Goal: Information Seeking & Learning: Learn about a topic

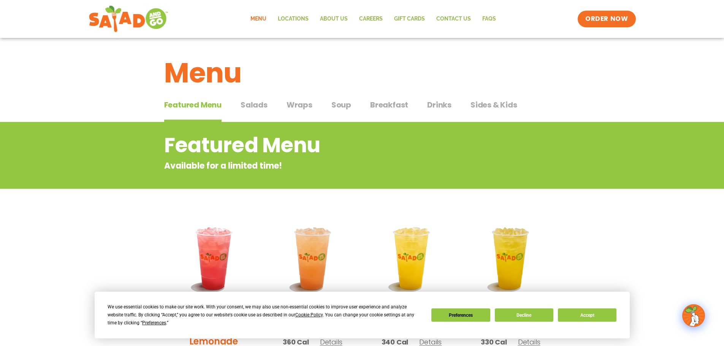
click at [294, 98] on div "Featured Menu Featured Menu Salads Salads Wraps Wraps Soup Soup Breakfast Break…" at bounding box center [362, 109] width 396 height 26
click at [294, 105] on span "Wraps" at bounding box center [299, 104] width 26 height 11
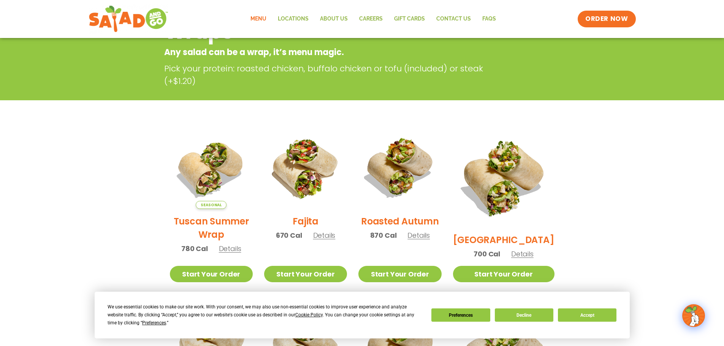
scroll to position [114, 0]
click at [530, 310] on button "Decline" at bounding box center [524, 314] width 59 height 13
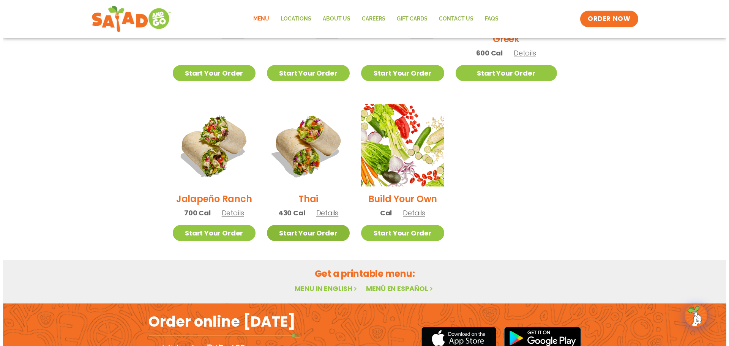
scroll to position [494, 0]
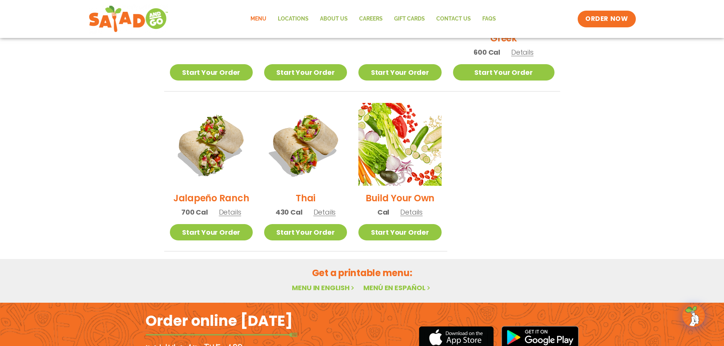
click at [311, 191] on h2 "Thai" at bounding box center [306, 197] width 20 height 13
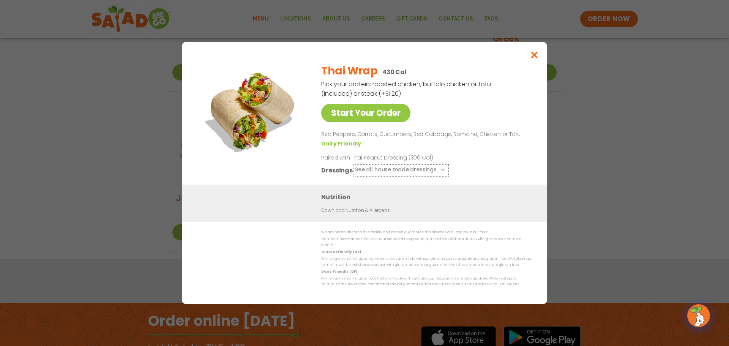
click at [423, 172] on button "See all house made dressings" at bounding box center [401, 170] width 92 height 9
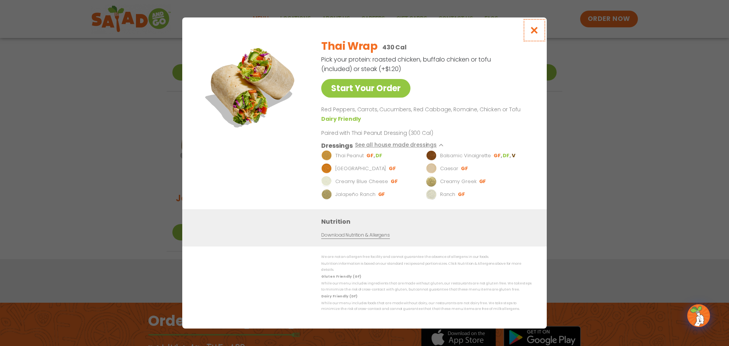
click at [536, 32] on icon "Close modal" at bounding box center [534, 30] width 9 height 8
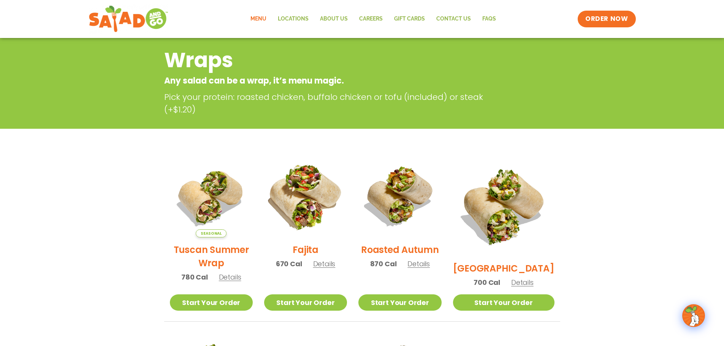
scroll to position [10, 0]
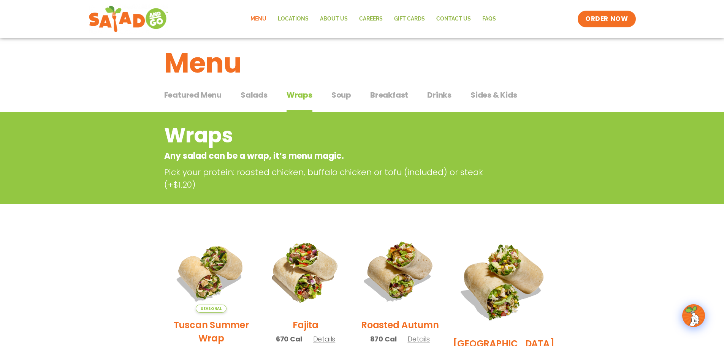
click at [258, 95] on span "Salads" at bounding box center [253, 94] width 27 height 11
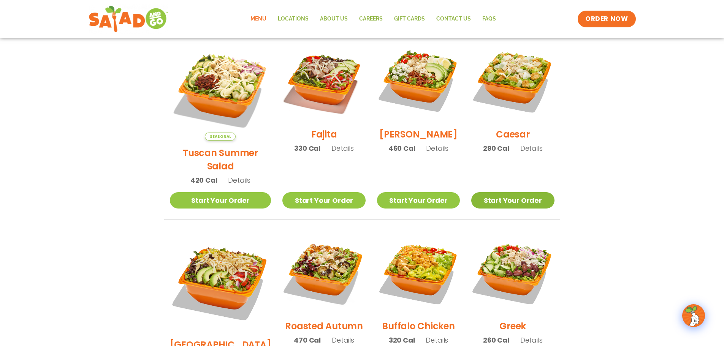
scroll to position [200, 0]
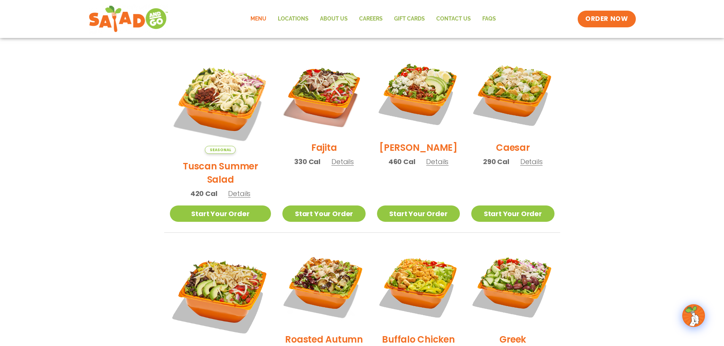
click at [431, 166] on span "Details" at bounding box center [437, 161] width 22 height 9
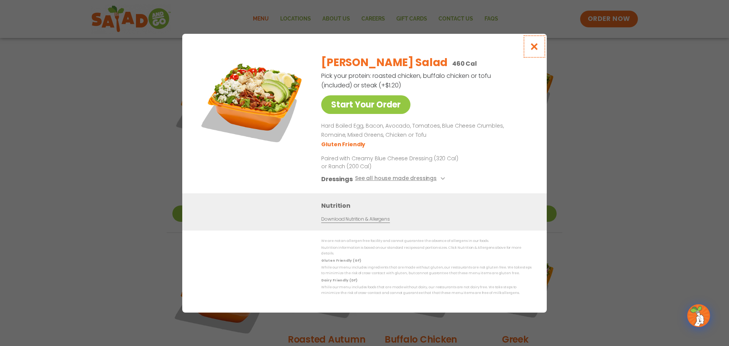
click at [533, 49] on icon "Close modal" at bounding box center [534, 47] width 9 height 8
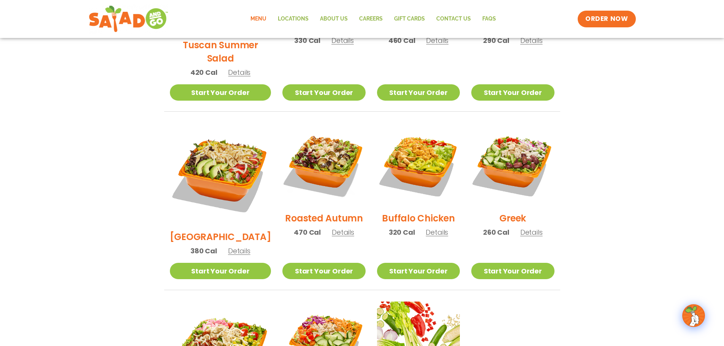
scroll to position [314, 0]
